Goal: Task Accomplishment & Management: Manage account settings

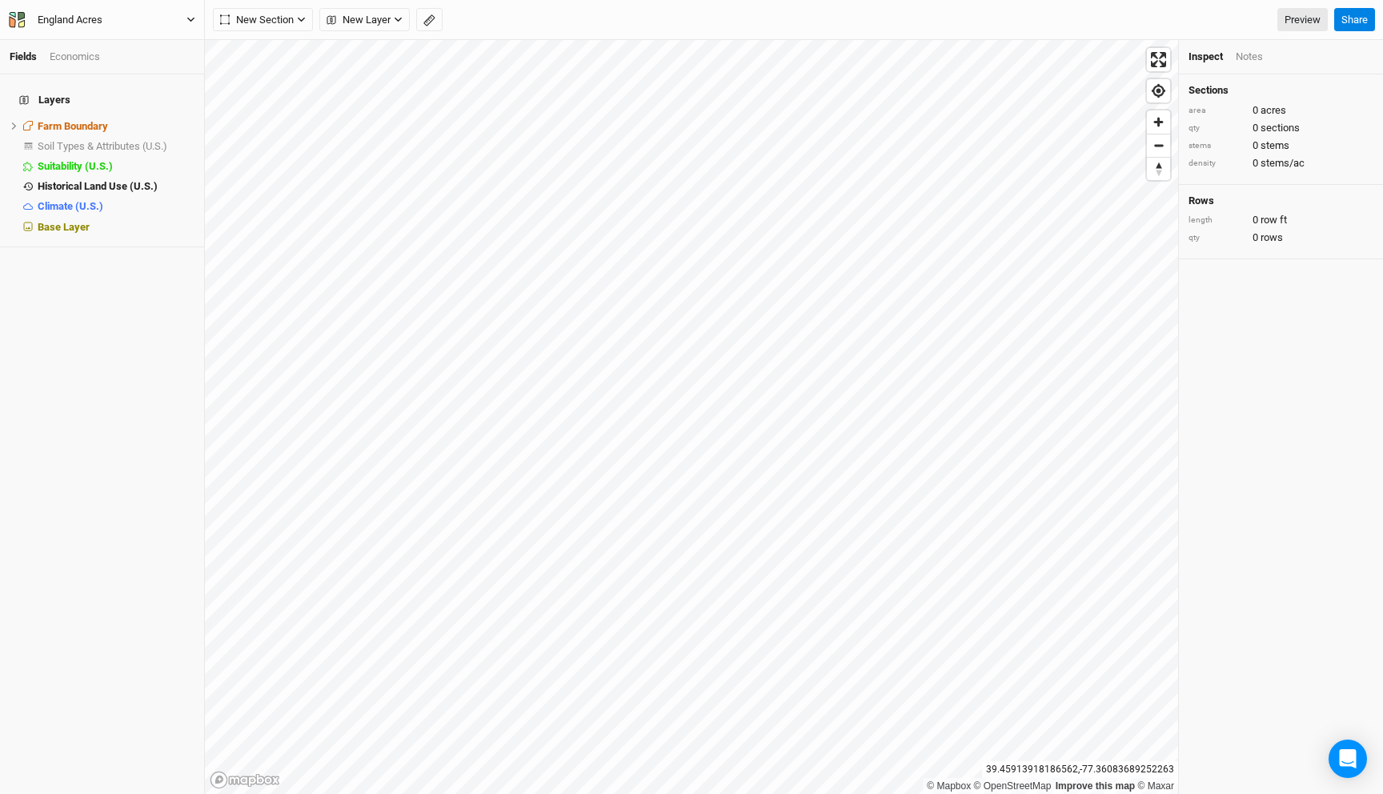
click at [130, 21] on button "England Acres" at bounding box center [102, 20] width 188 height 18
click at [123, 42] on button "Back" at bounding box center [133, 44] width 126 height 21
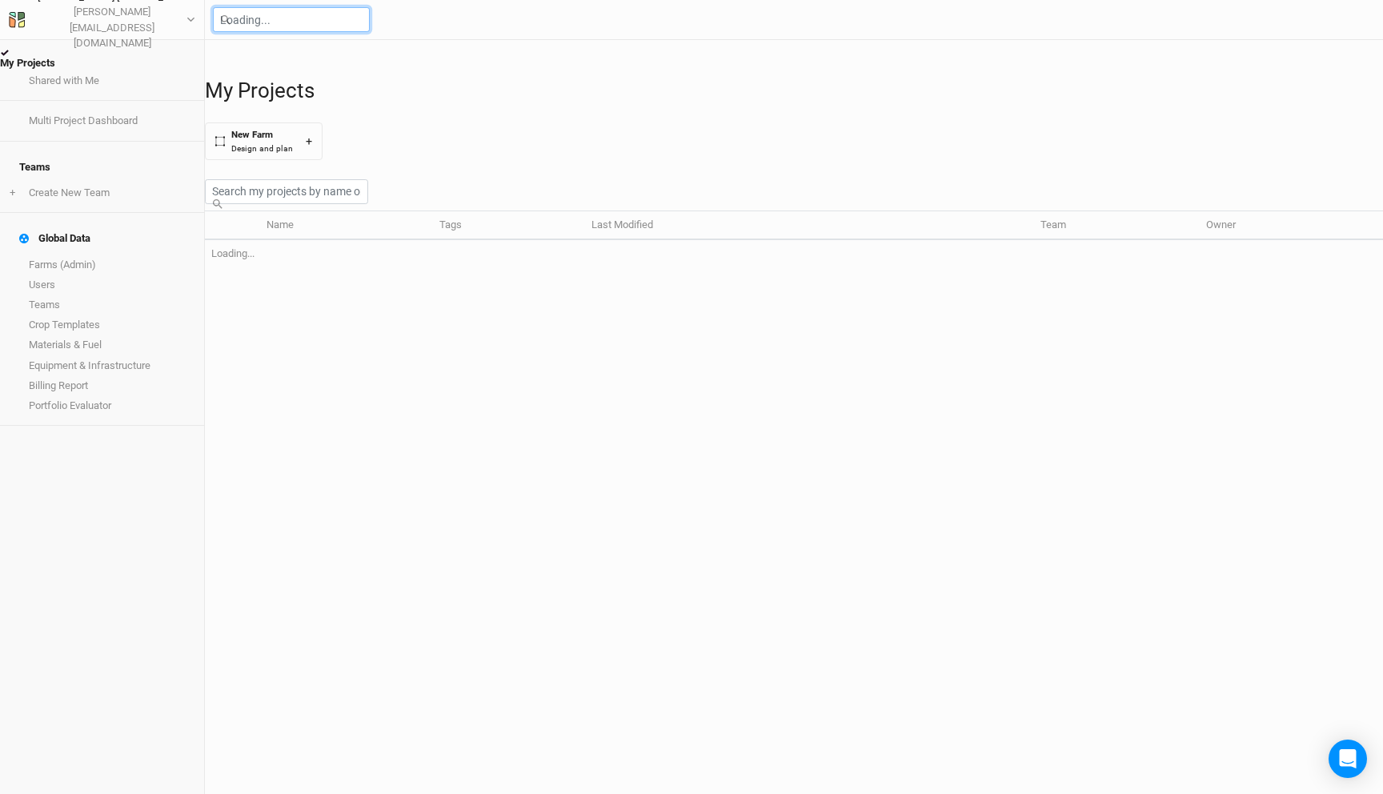
click at [320, 29] on input "text" at bounding box center [291, 19] width 157 height 25
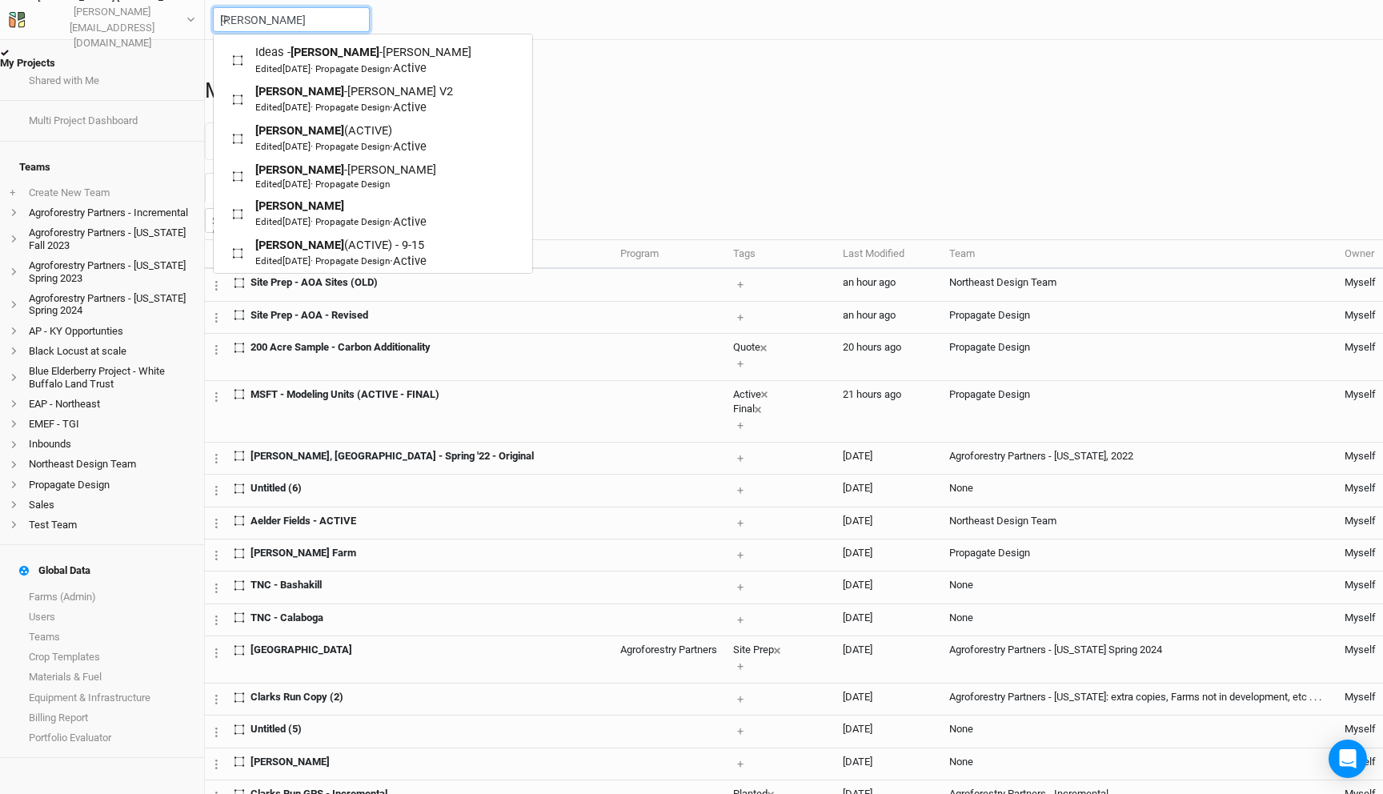
type input "[PERSON_NAME]"
click at [652, 160] on div "My Projects New Farm Design and plan +" at bounding box center [794, 119] width 1178 height 82
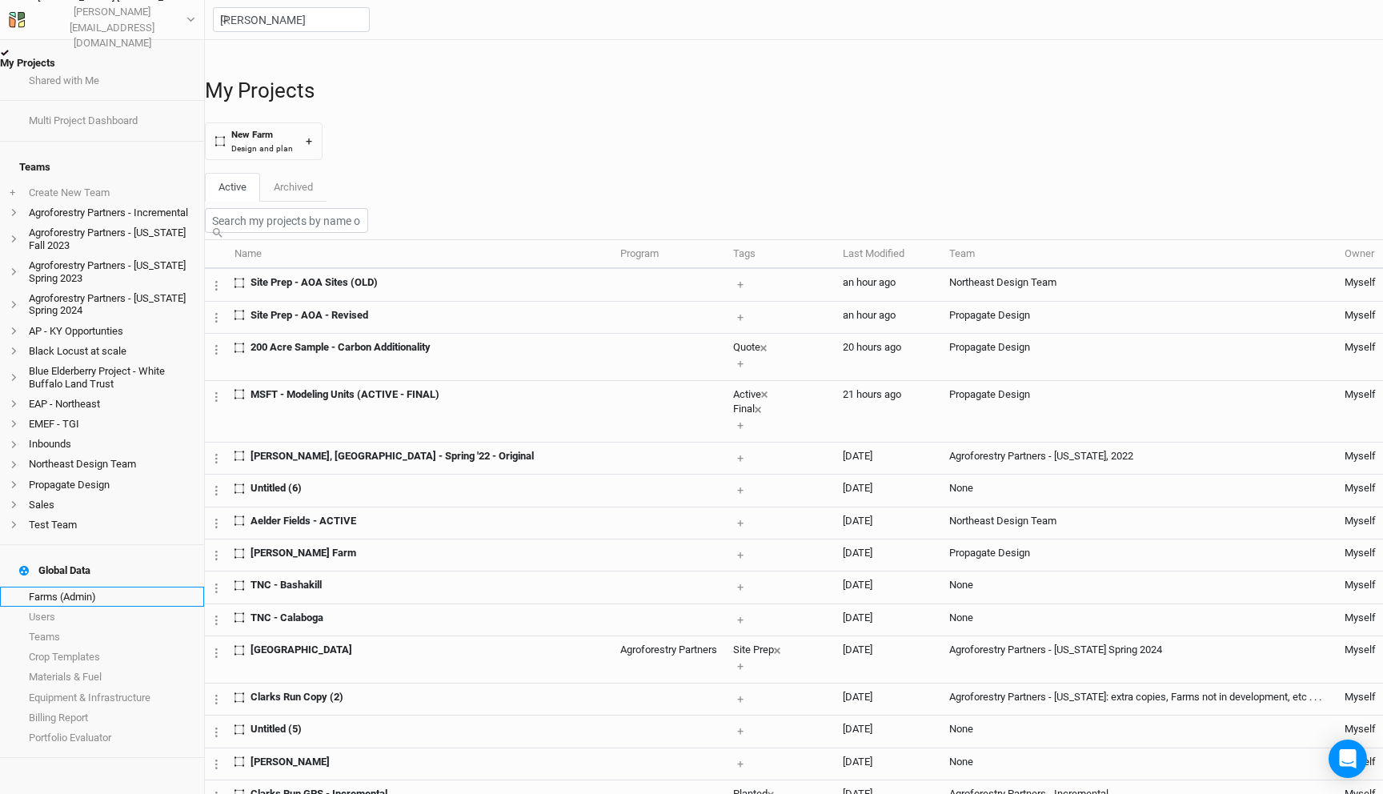
click at [113, 586] on link "Farms (Admin)" at bounding box center [102, 596] width 204 height 20
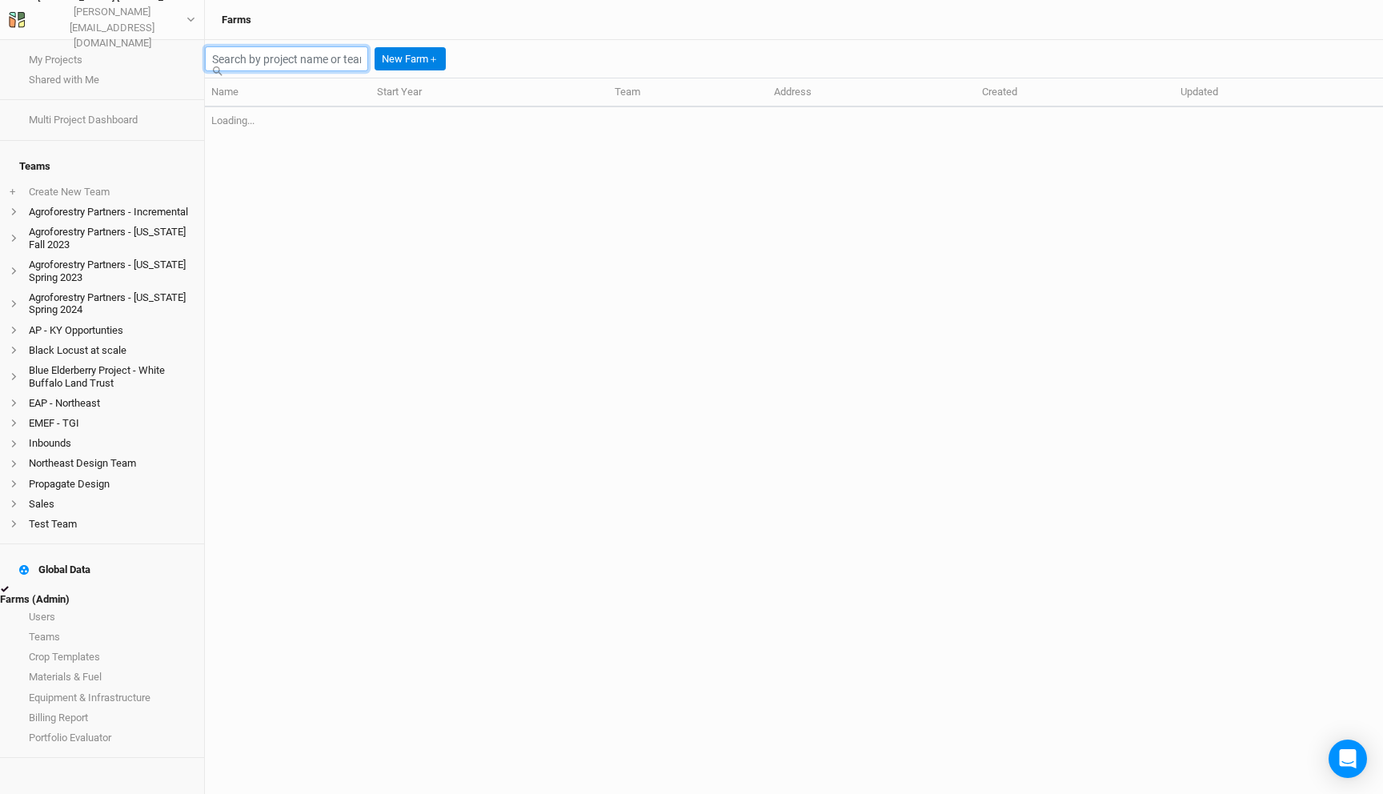
click at [336, 47] on input "text" at bounding box center [286, 58] width 163 height 25
type input "a"
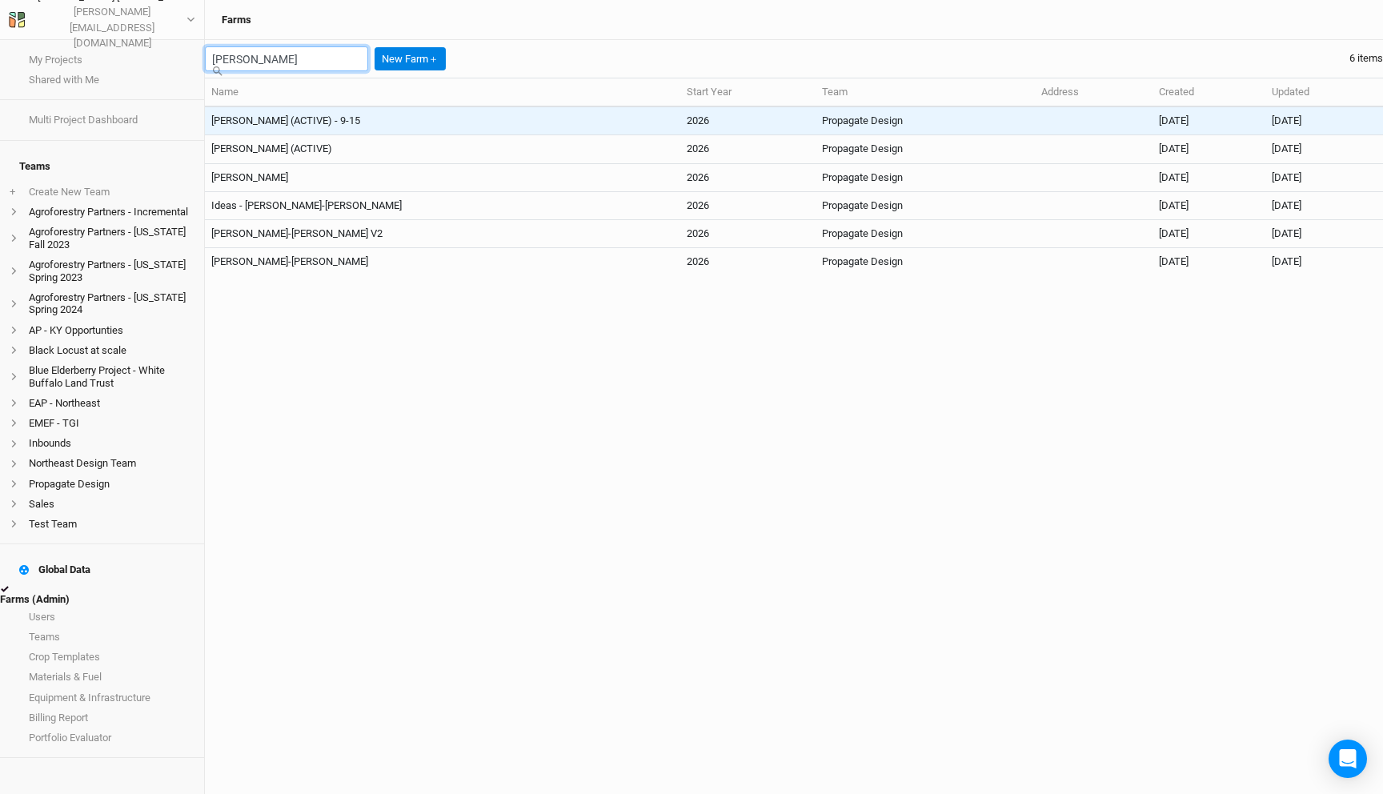
type input "[PERSON_NAME]"
click at [350, 119] on td "[PERSON_NAME] (ACTIVE) - 9-15" at bounding box center [442, 120] width 475 height 29
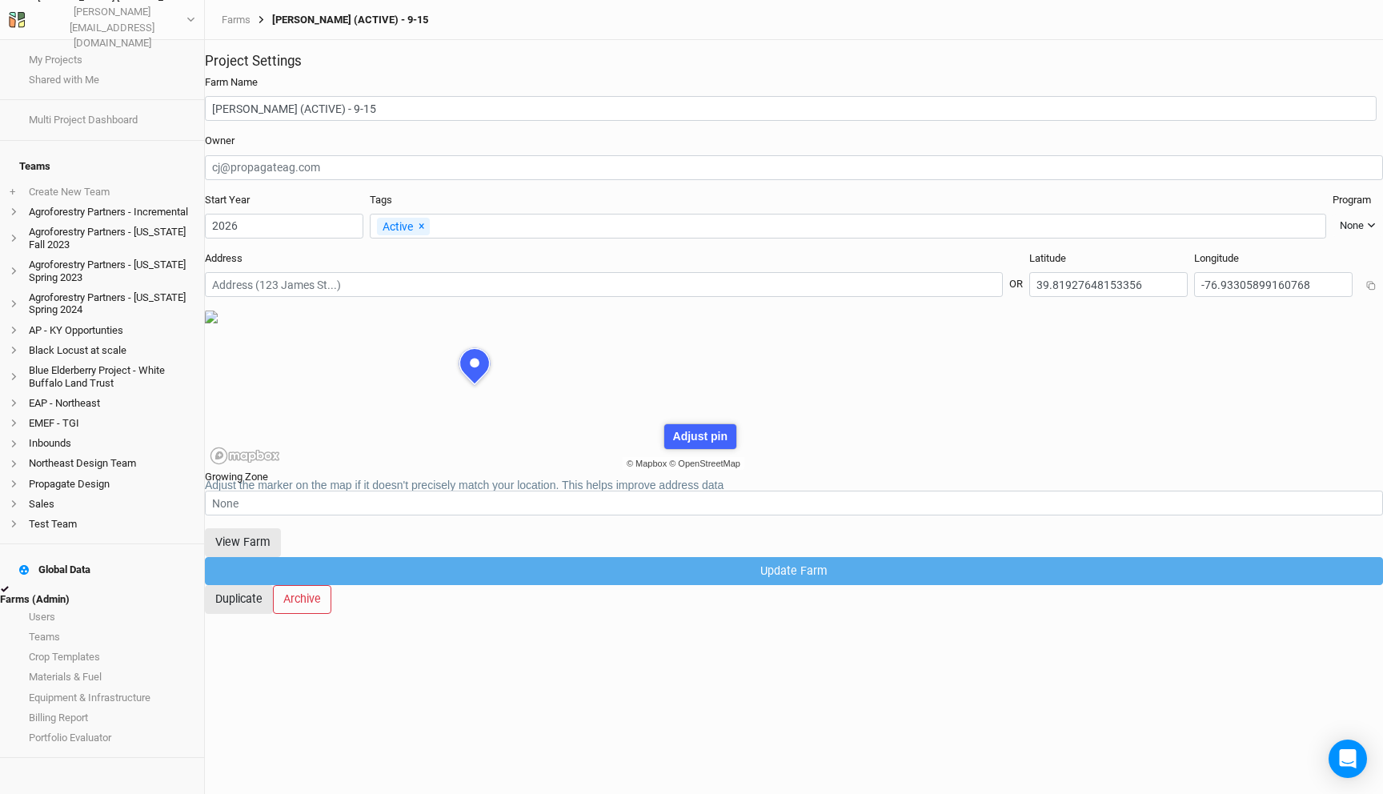
scroll to position [80, 242]
click at [281, 551] on button "View Farm" at bounding box center [243, 542] width 76 height 28
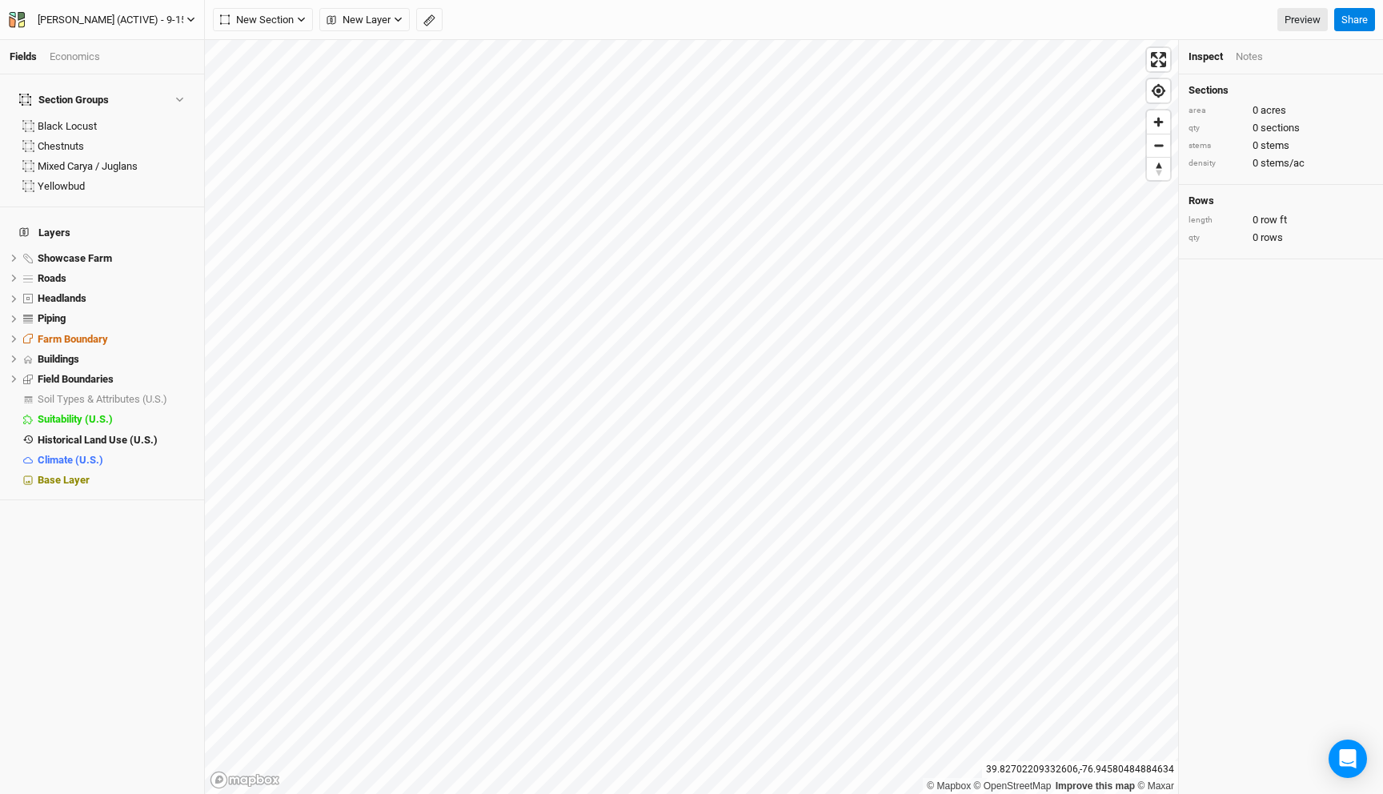
click at [153, 21] on div "[PERSON_NAME] (ACTIVE) - 9-15" at bounding box center [112, 20] width 149 height 16
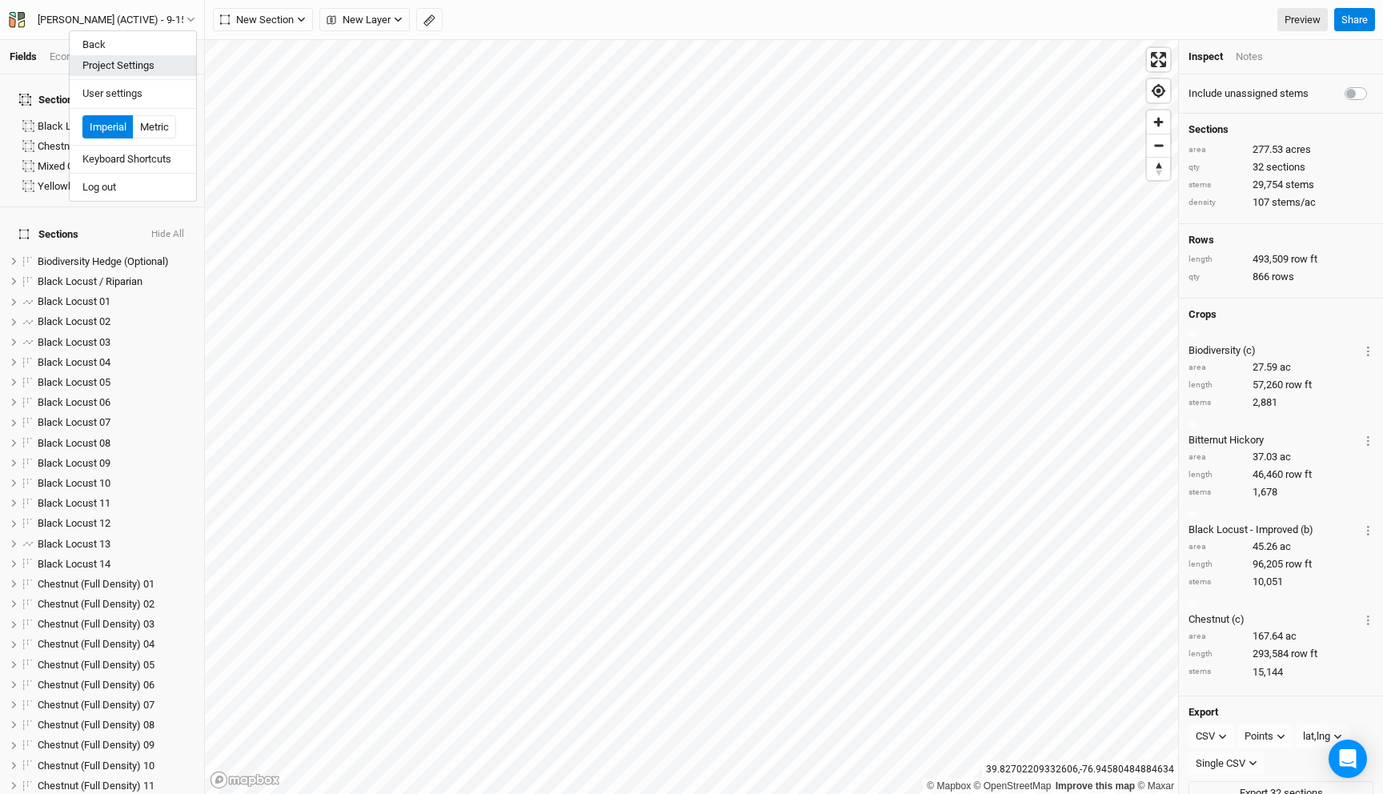
click at [154, 67] on button "Project Settings" at bounding box center [133, 65] width 126 height 21
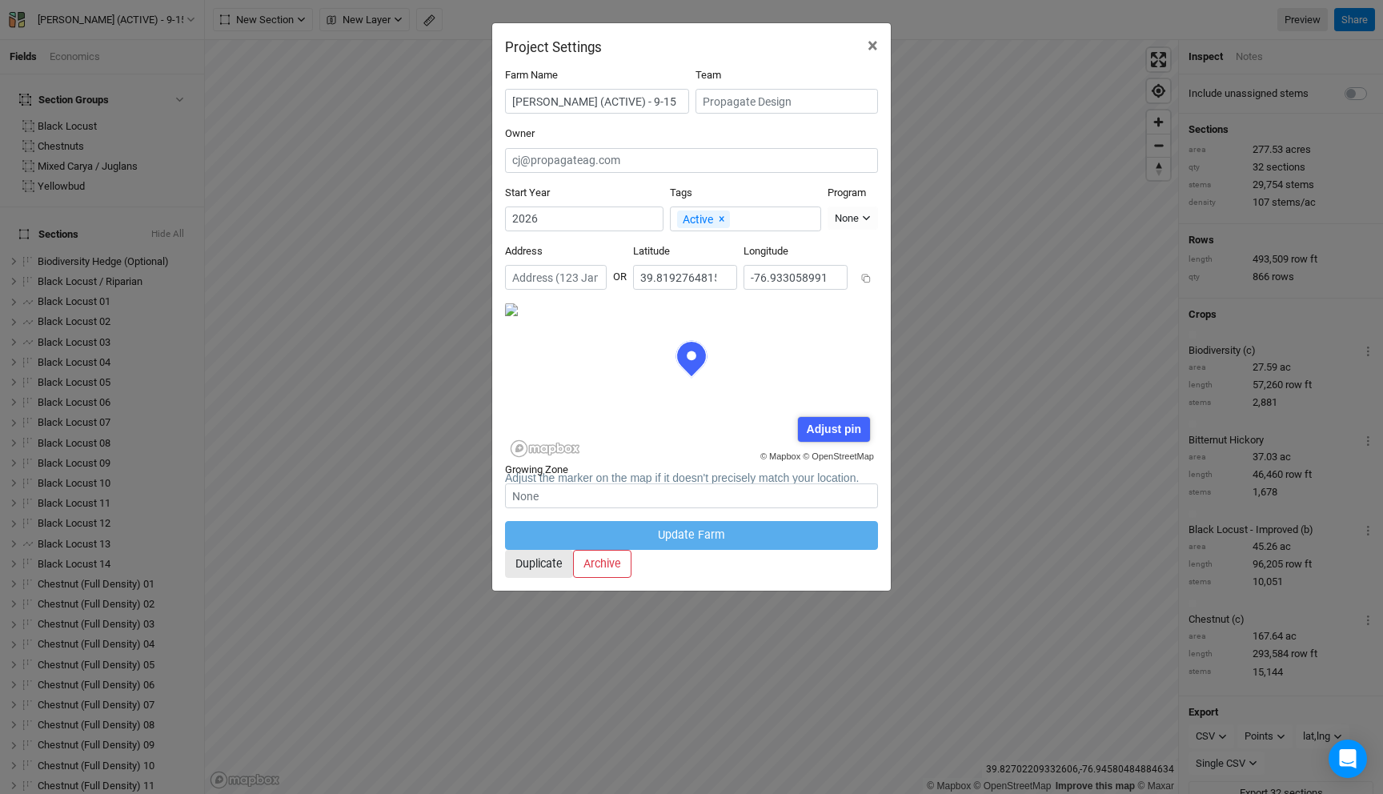
scroll to position [80, 186]
click at [859, 41] on button "×" at bounding box center [873, 45] width 36 height 45
